Goal: Task Accomplishment & Management: Use online tool/utility

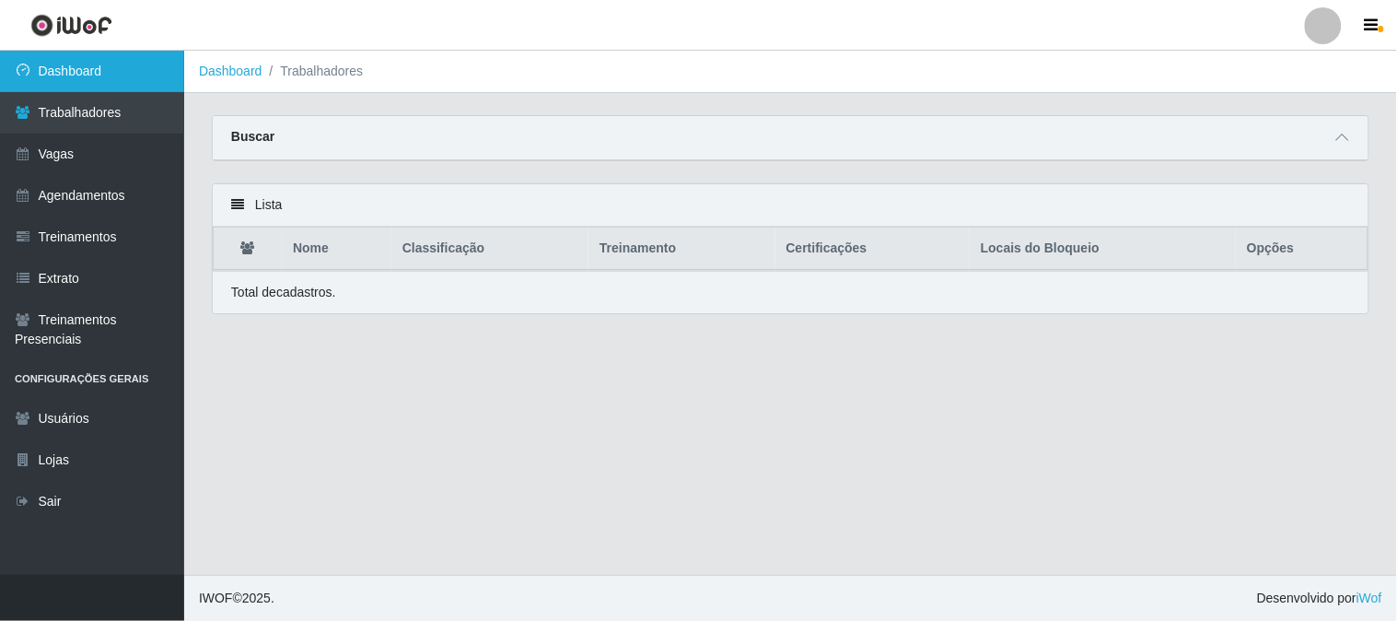
click at [131, 56] on link "Dashboard" at bounding box center [92, 71] width 184 height 41
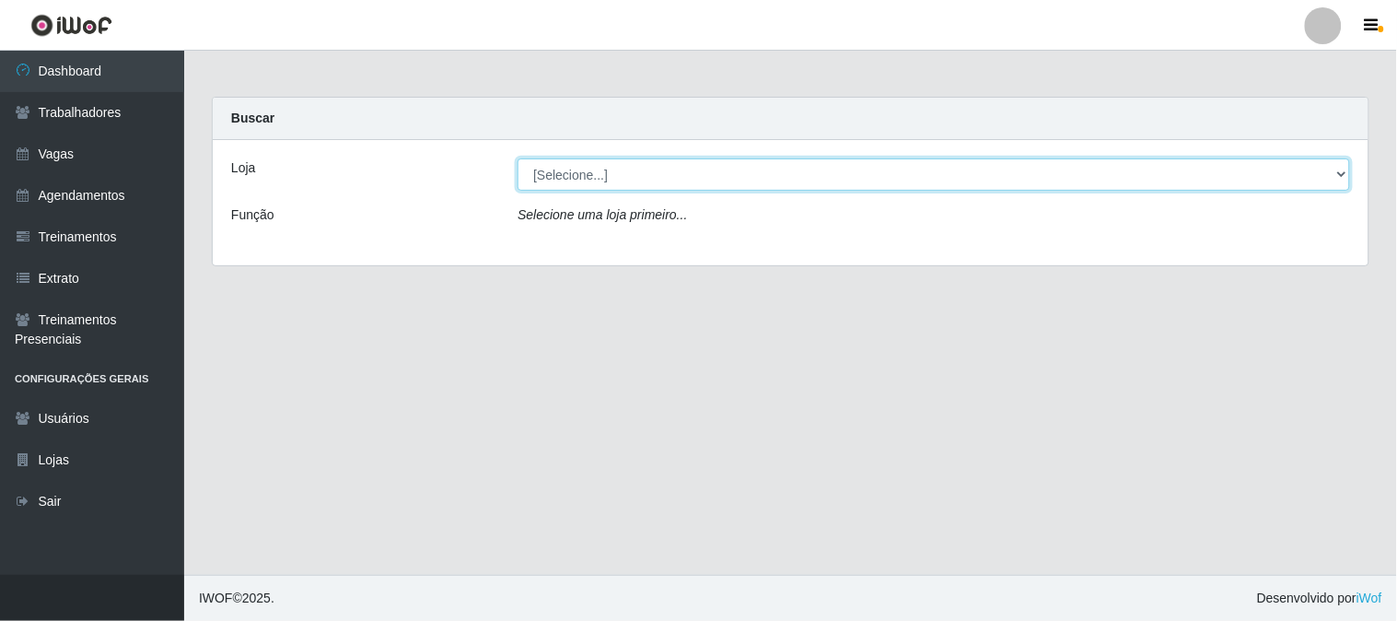
click at [583, 171] on select "[Selecione...] Sapore D'italia" at bounding box center [934, 174] width 833 height 32
select select "266"
click at [518, 158] on select "[Selecione...] Sapore D'italia" at bounding box center [934, 174] width 833 height 32
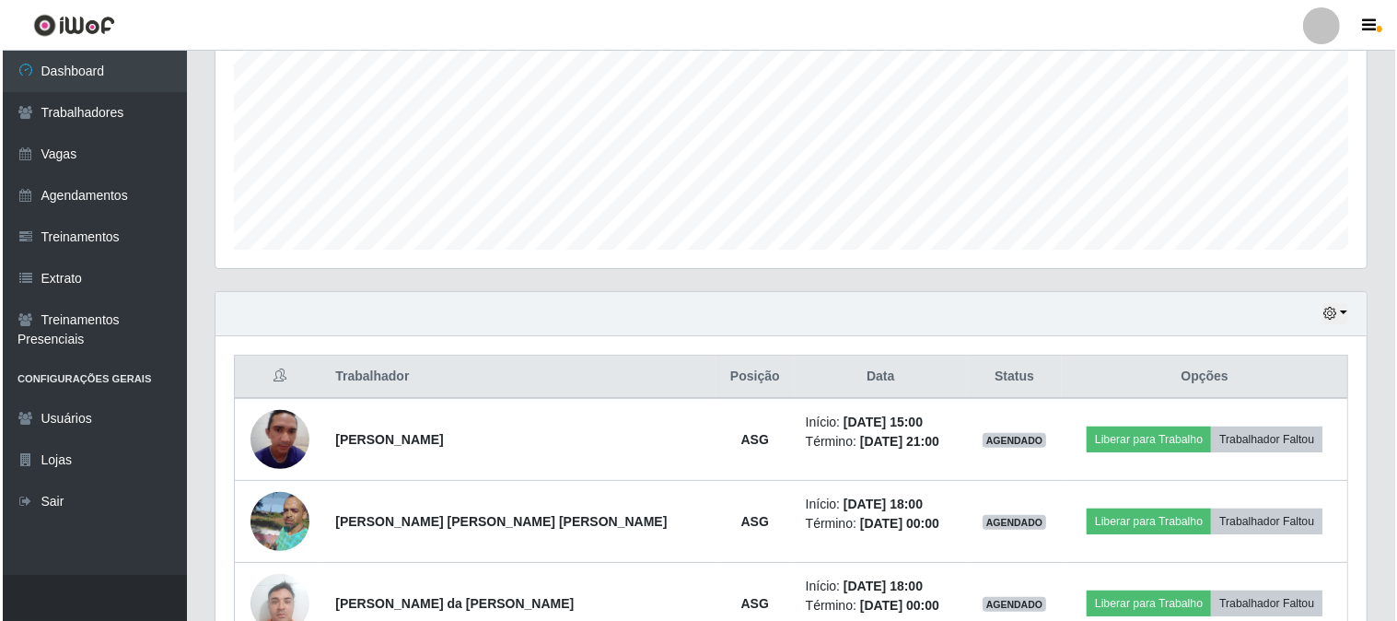
scroll to position [520, 0]
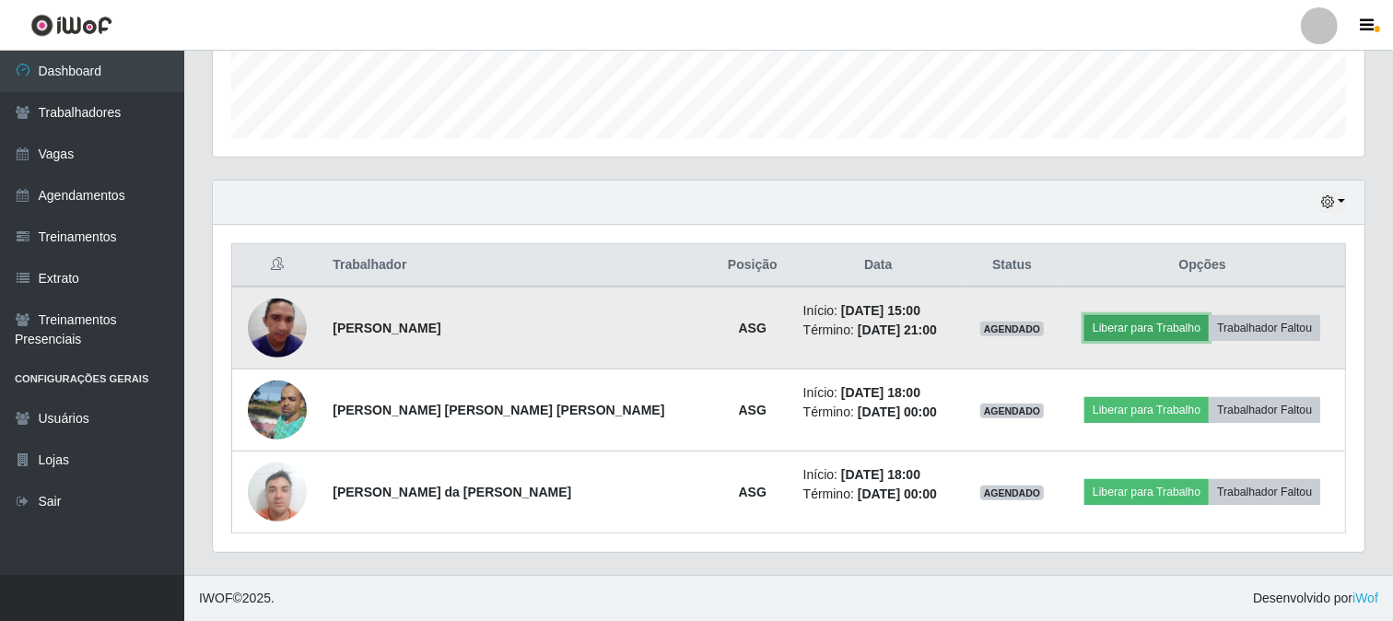
click at [1084, 328] on button "Liberar para Trabalho" at bounding box center [1146, 328] width 124 height 26
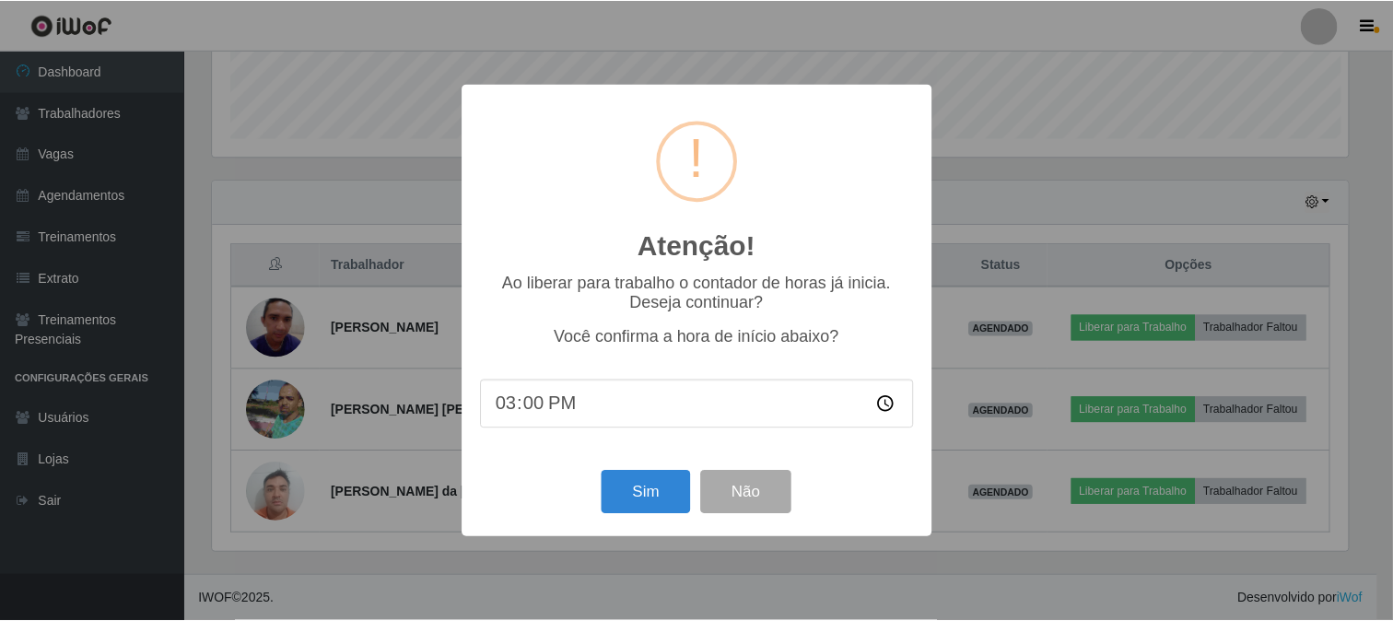
scroll to position [381, 1139]
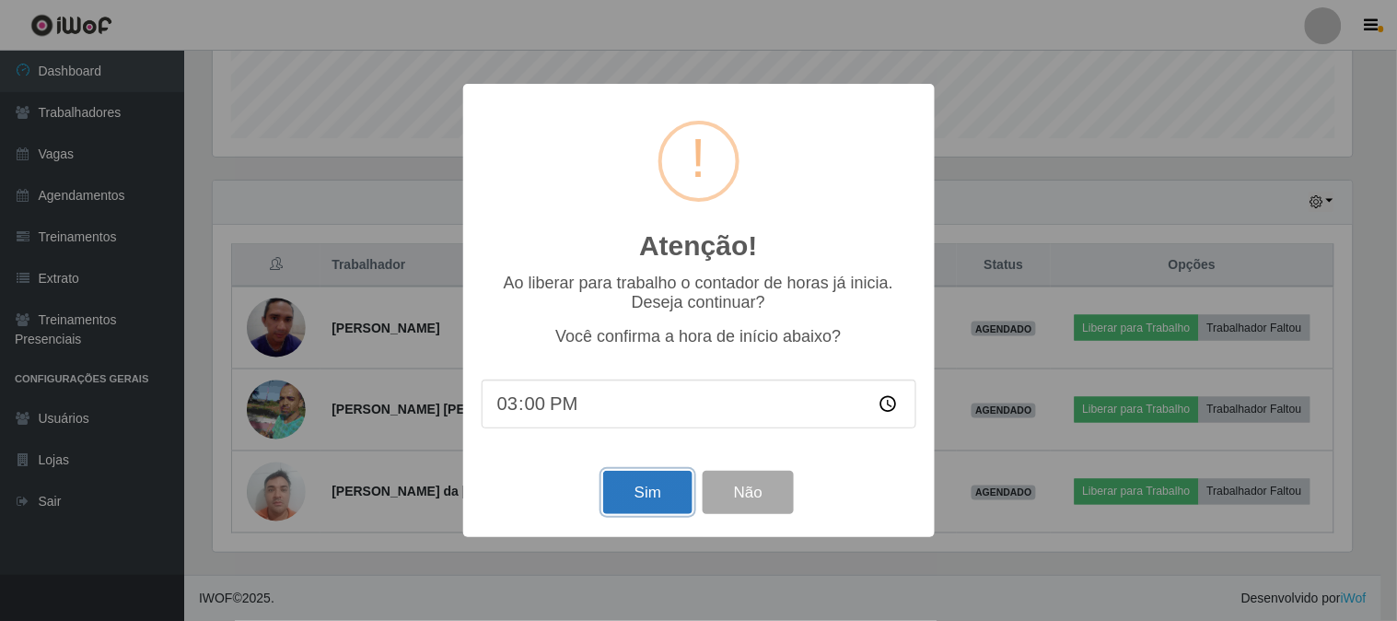
click at [641, 501] on button "Sim" at bounding box center [647, 492] width 89 height 43
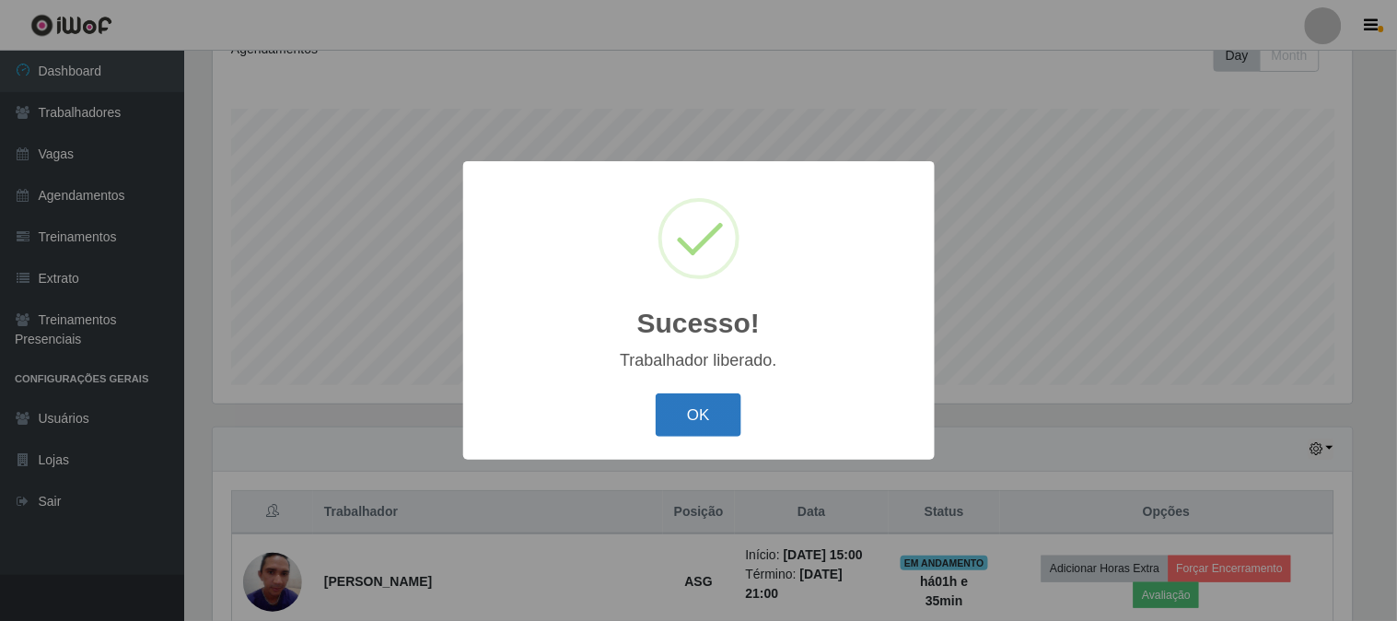
click at [694, 410] on button "OK" at bounding box center [699, 414] width 86 height 43
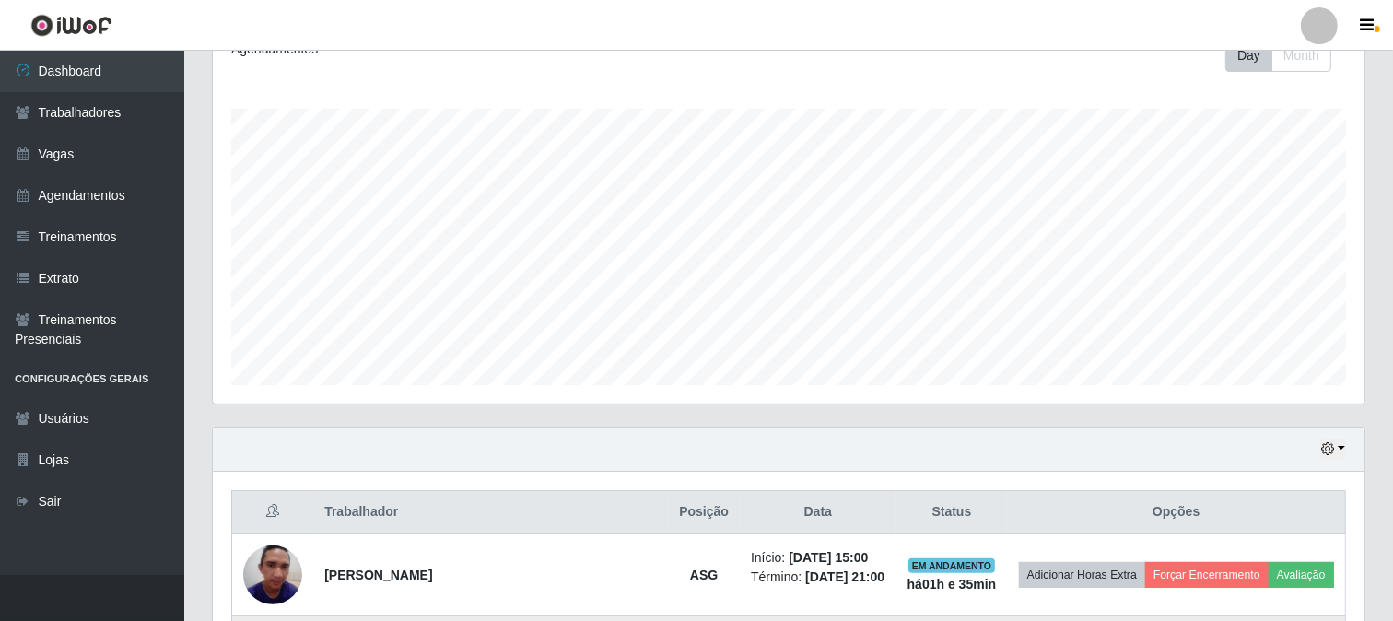
scroll to position [520, 0]
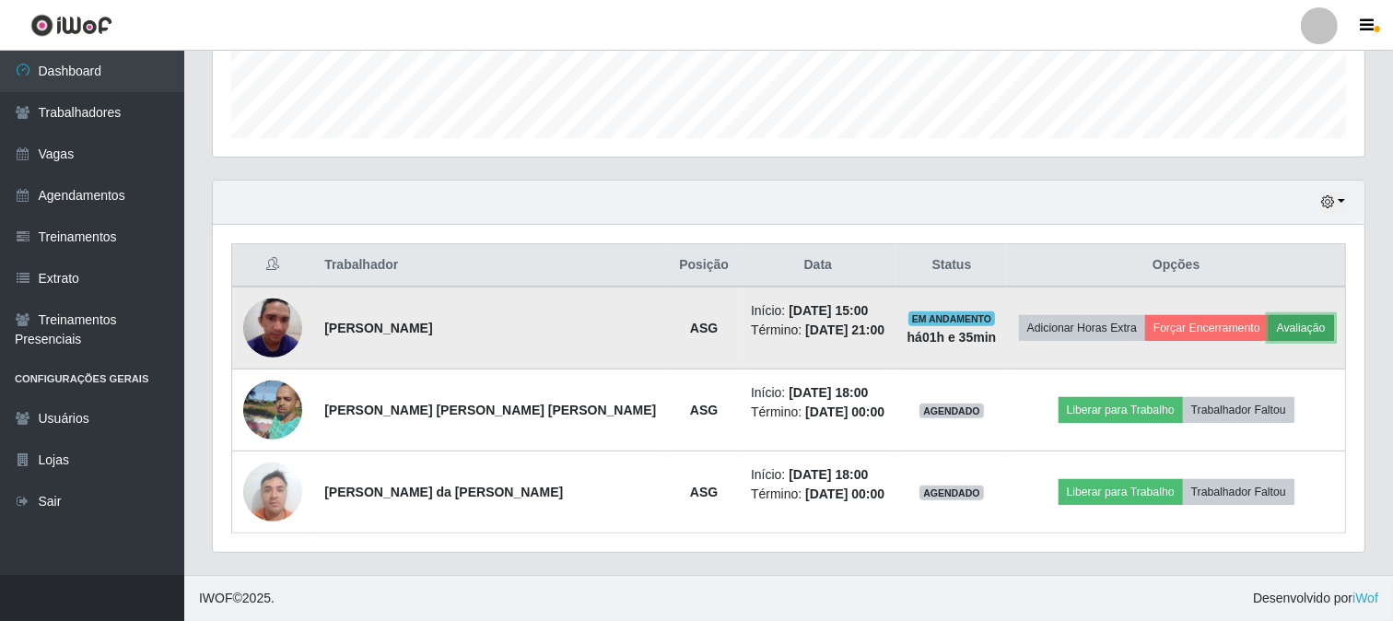
click at [1276, 328] on button "Avaliação" at bounding box center [1300, 328] width 65 height 26
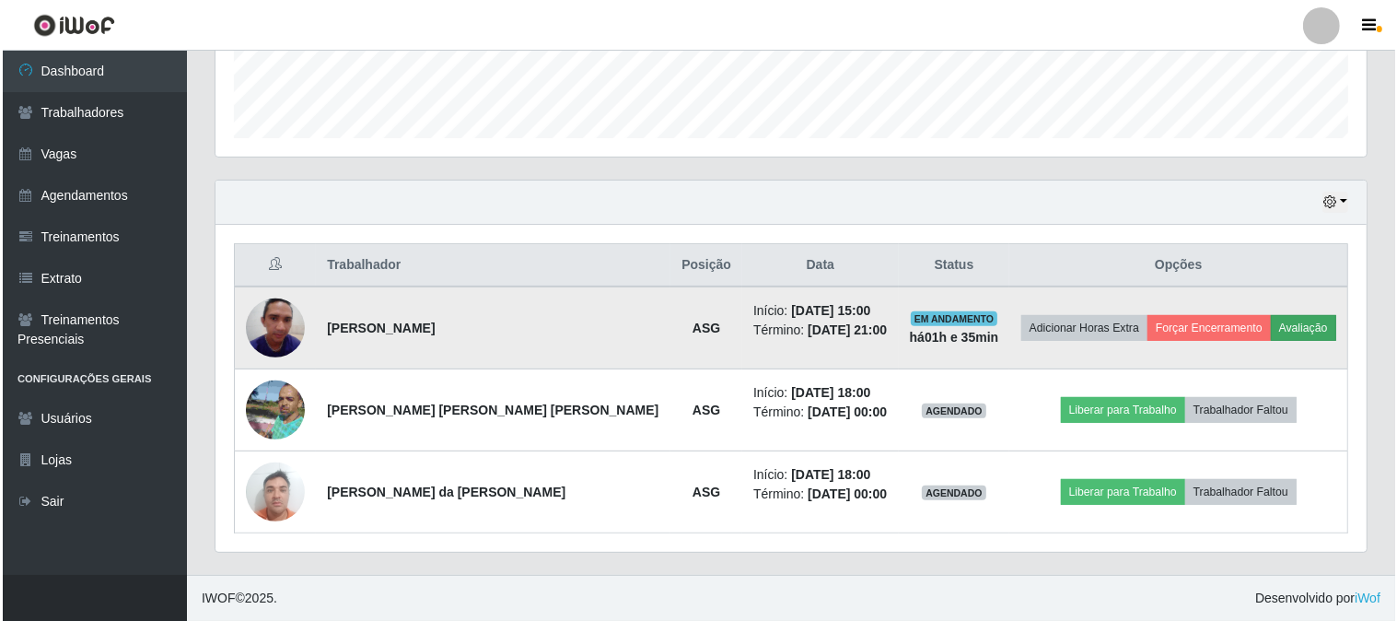
scroll to position [381, 1139]
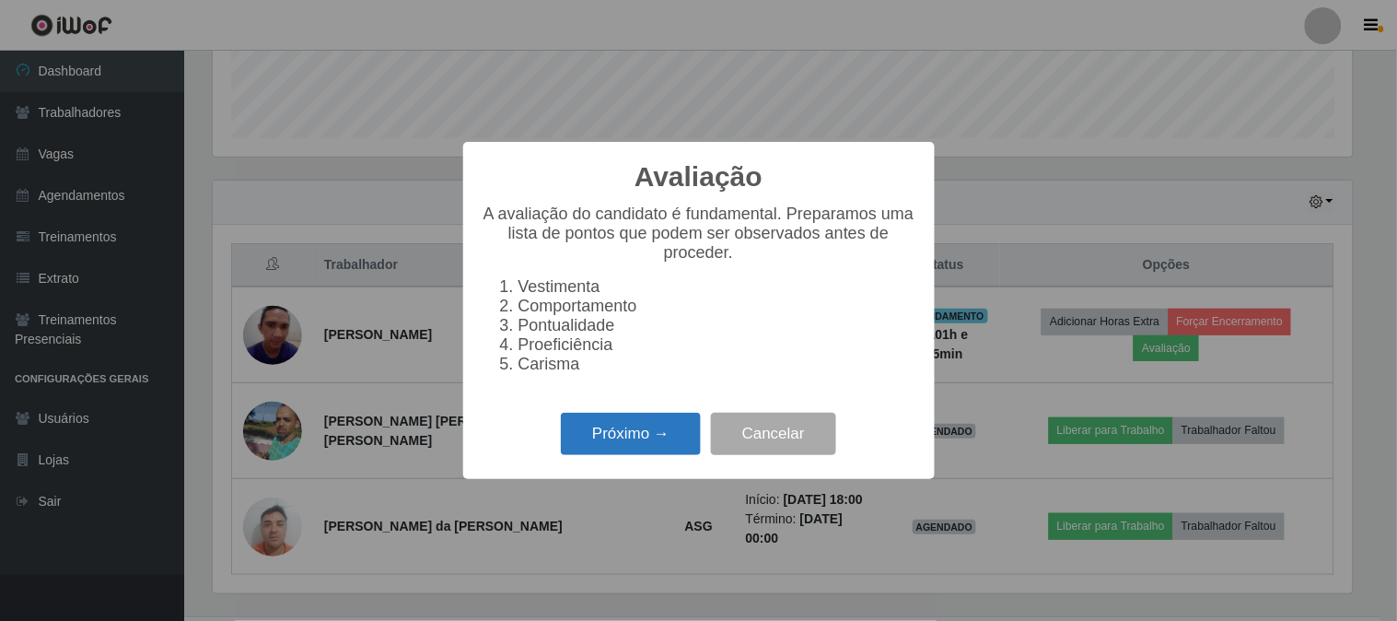
click at [650, 454] on button "Próximo →" at bounding box center [631, 434] width 140 height 43
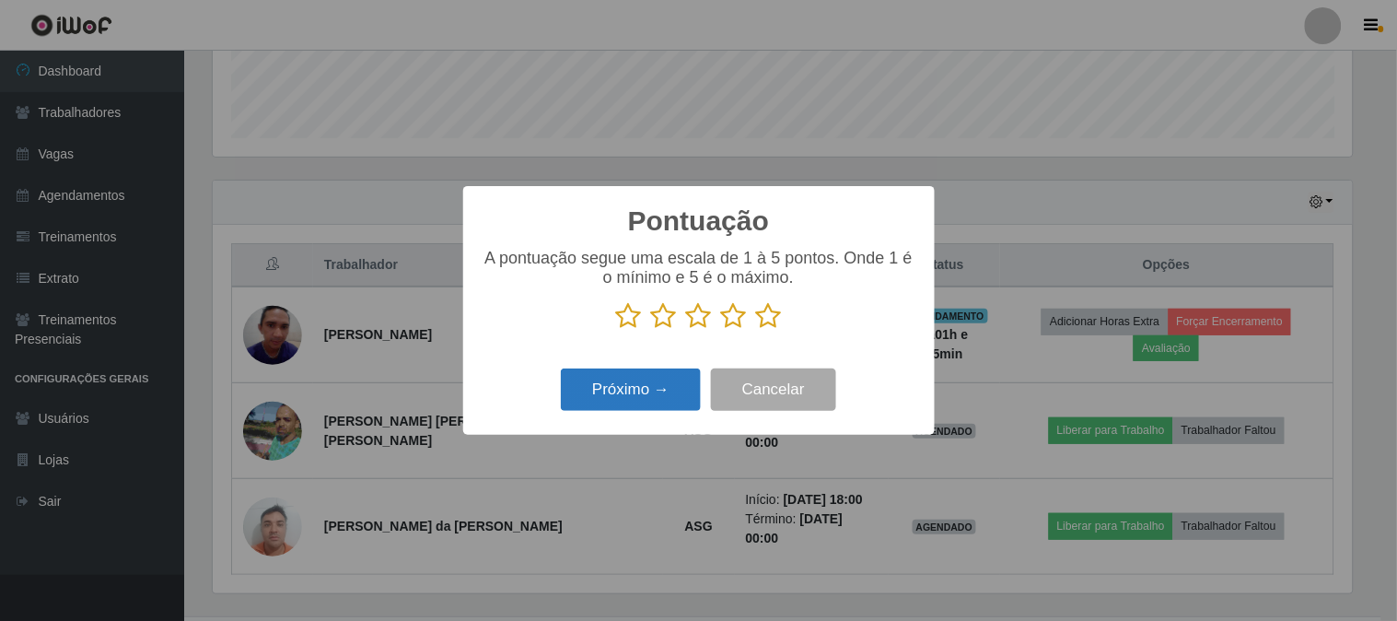
drag, startPoint x: 772, startPoint y: 327, endPoint x: 682, endPoint y: 379, distance: 103.6
click at [769, 329] on icon at bounding box center [769, 316] width 26 height 28
click at [756, 330] on input "radio" at bounding box center [756, 330] width 0 height 0
click at [666, 393] on button "Próximo →" at bounding box center [631, 389] width 140 height 43
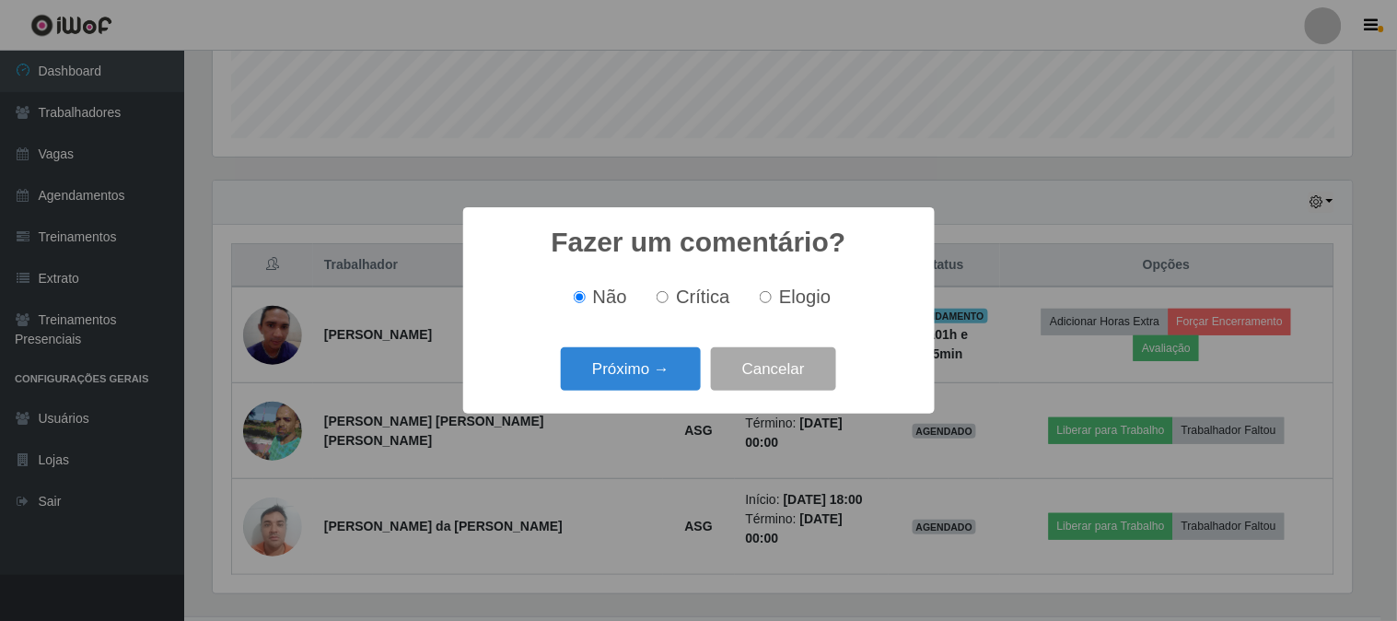
click at [753, 307] on label "Elogio" at bounding box center [791, 296] width 78 height 21
click at [760, 303] on input "Elogio" at bounding box center [766, 297] width 12 height 12
radio input "true"
click at [646, 362] on button "Próximo →" at bounding box center [631, 368] width 140 height 43
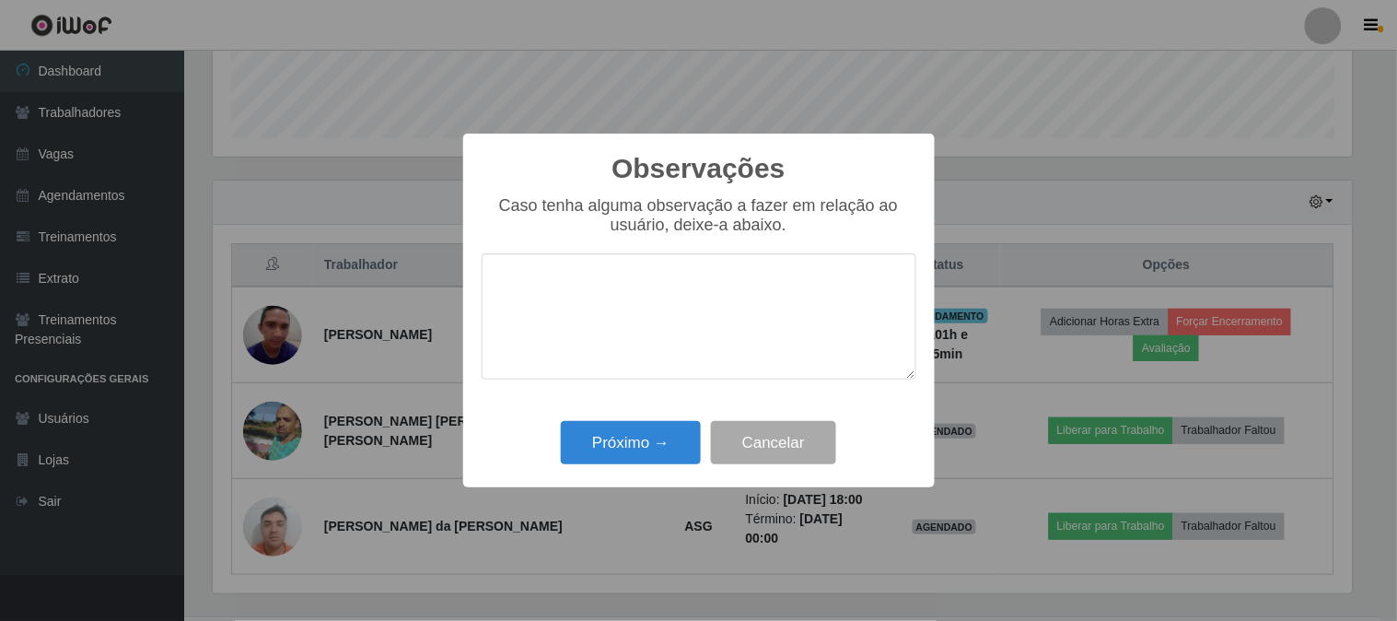
click at [632, 306] on textarea at bounding box center [699, 316] width 435 height 126
type textarea "10"
click at [619, 438] on button "Próximo →" at bounding box center [631, 442] width 140 height 43
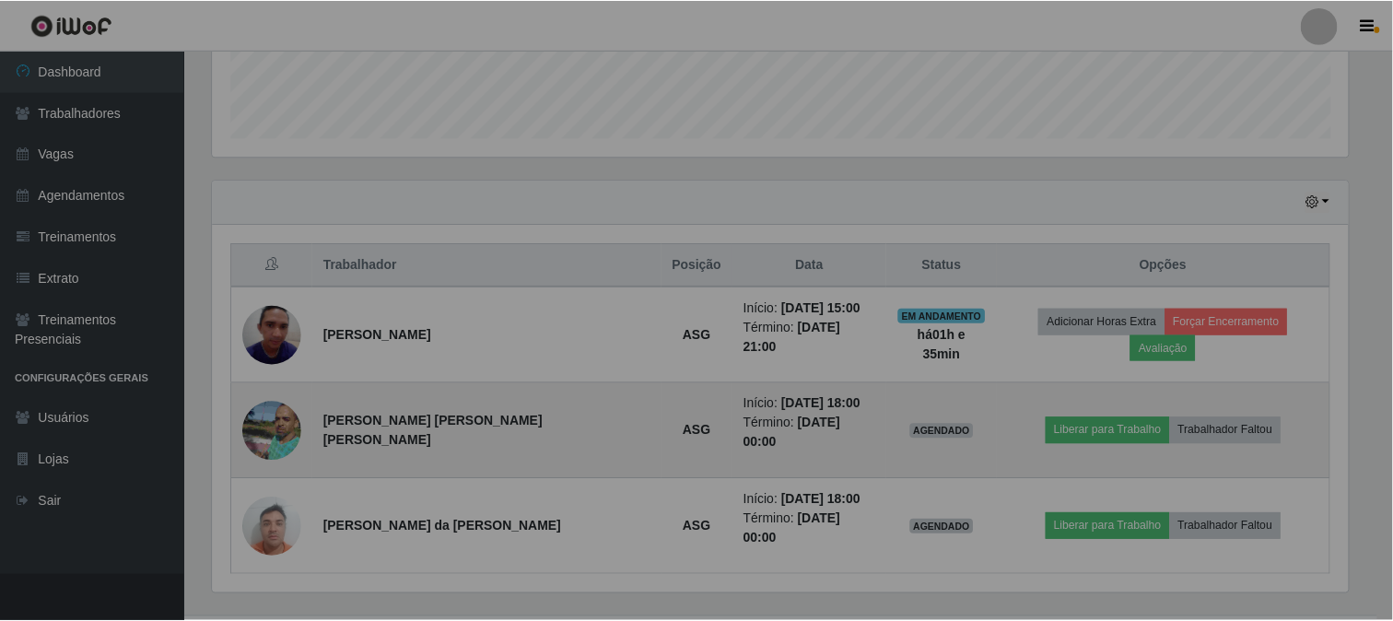
scroll to position [381, 1151]
